Goal: Check status: Check status

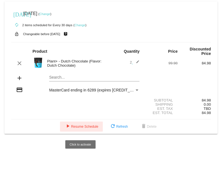
click at [82, 128] on span "play_arrow Resume Schedule" at bounding box center [82, 126] width 34 height 4
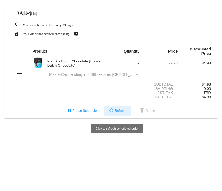
click at [126, 110] on button "refresh Refresh" at bounding box center [117, 110] width 27 height 10
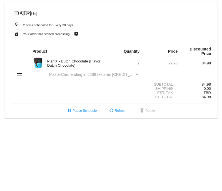
click at [160, 85] on div "Subtotal" at bounding box center [160, 84] width 33 height 4
click at [20, 75] on mat-icon "credit_card" at bounding box center [19, 73] width 7 height 7
drag, startPoint x: 33, startPoint y: 38, endPoint x: 66, endPoint y: 36, distance: 34.0
click at [66, 36] on mat-card "today Jul 10 2025 autorenew 2 items scheduled for Every 30 days lock Your order…" at bounding box center [110, 59] width 213 height 116
click at [66, 36] on div "lock Your order has started processing. live_help" at bounding box center [111, 33] width 200 height 7
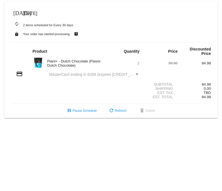
click at [56, 32] on small "Your order has started processing." at bounding box center [47, 33] width 48 height 3
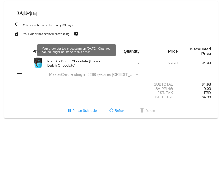
click at [75, 33] on mat-icon "live_help" at bounding box center [76, 33] width 7 height 7
